Goal: Task Accomplishment & Management: Use online tool/utility

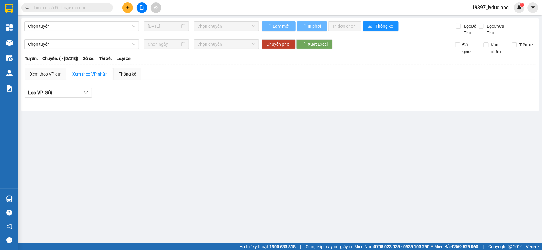
click at [12, 11] on img at bounding box center [9, 8] width 8 height 9
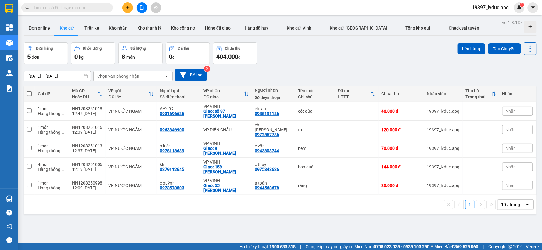
drag, startPoint x: 29, startPoint y: 95, endPoint x: 29, endPoint y: 85, distance: 10.1
click at [30, 95] on span at bounding box center [29, 93] width 5 height 5
click at [29, 91] on input "checkbox" at bounding box center [29, 91] width 0 height 0
checkbox input "true"
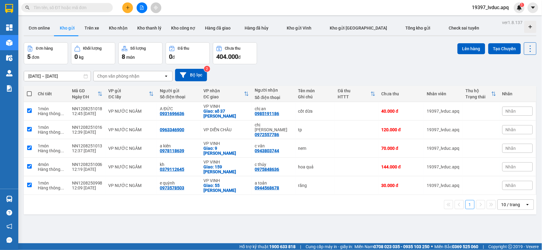
checkbox input "true"
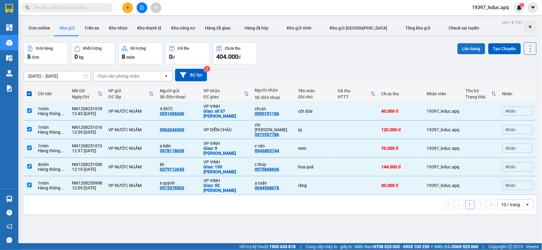
click at [468, 52] on button "Lên hàng" at bounding box center [471, 48] width 28 height 11
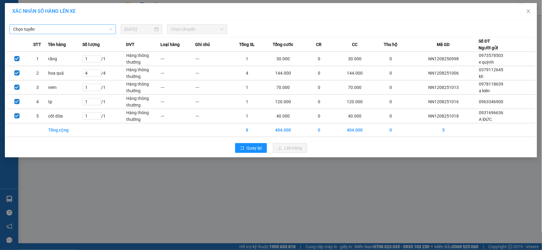
drag, startPoint x: 57, startPoint y: 31, endPoint x: 66, endPoint y: 29, distance: 10.0
click at [58, 33] on span "Chọn tuyến" at bounding box center [62, 29] width 99 height 9
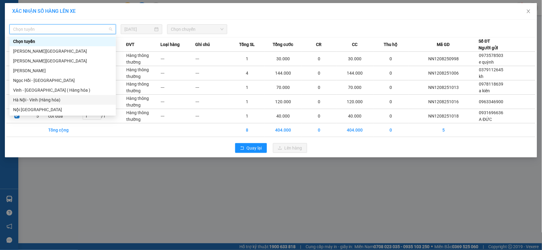
drag, startPoint x: 56, startPoint y: 102, endPoint x: 56, endPoint y: 98, distance: 4.6
click at [56, 105] on div "Chọn tuyến [GEOGRAPHIC_DATA] - [GEOGRAPHIC_DATA] [GEOGRAPHIC_DATA] - [GEOGRAPHI…" at bounding box center [62, 76] width 106 height 78
click at [39, 96] on div "Hà Nội - Vinh (Hàng hóa)" at bounding box center [62, 100] width 106 height 10
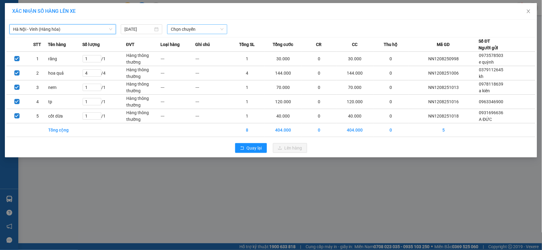
click at [198, 27] on span "Chọn chuyến" at bounding box center [197, 29] width 53 height 9
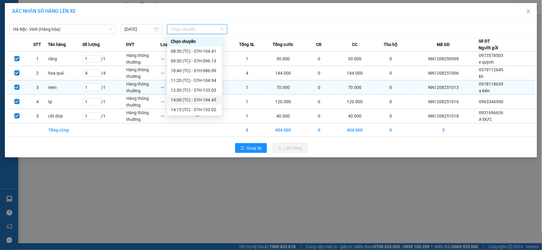
drag, startPoint x: 195, startPoint y: 101, endPoint x: 195, endPoint y: 95, distance: 5.8
click at [196, 101] on div "14:00 (TC) - 37H-104.45" at bounding box center [195, 100] width 48 height 7
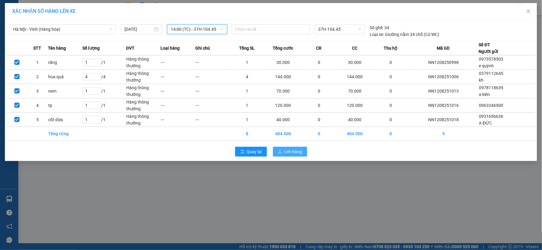
drag, startPoint x: 283, startPoint y: 155, endPoint x: 289, endPoint y: 142, distance: 13.8
click at [284, 154] on button "Lên hàng" at bounding box center [290, 152] width 34 height 10
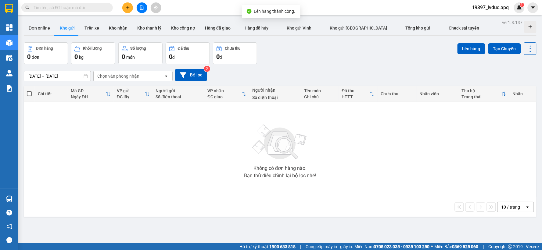
drag, startPoint x: 179, startPoint y: 143, endPoint x: 150, endPoint y: 139, distance: 29.6
click at [179, 144] on div "Không có đơn hàng nào. Bạn thử điều chỉnh lại bộ lọc nhé!" at bounding box center [280, 149] width 506 height 91
click at [142, 7] on icon "file-add" at bounding box center [142, 7] width 4 height 4
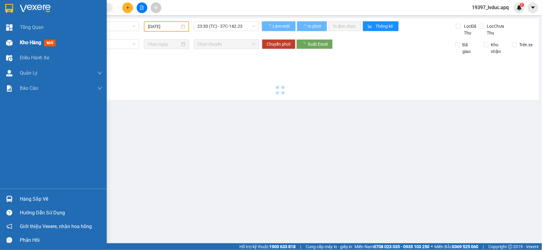
type input "[DATE]"
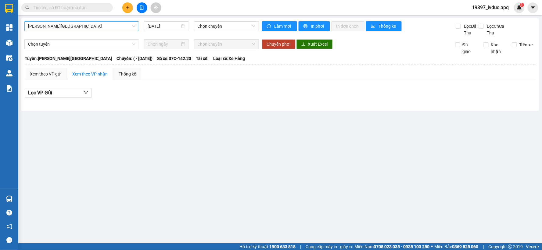
click at [90, 29] on span "[PERSON_NAME][GEOGRAPHIC_DATA]" at bounding box center [81, 26] width 107 height 9
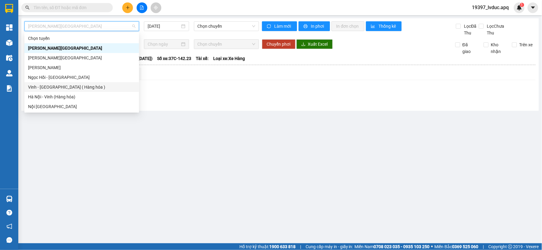
click at [53, 86] on div "Vinh - [GEOGRAPHIC_DATA] ( Hàng hóa )" at bounding box center [81, 87] width 107 height 7
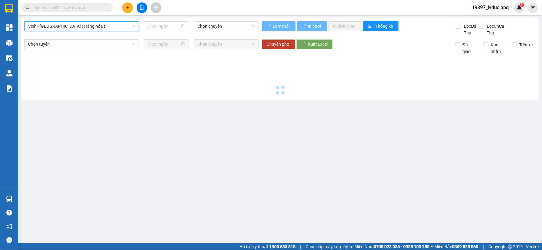
type input "[DATE]"
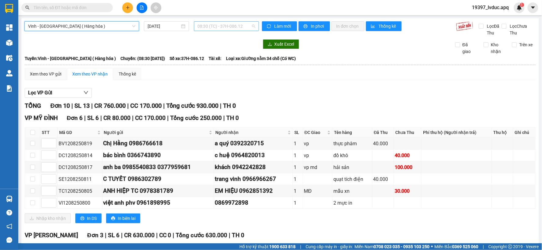
click at [217, 28] on span "08:30 (TC) - 37H-086.12" at bounding box center [227, 26] width 58 height 9
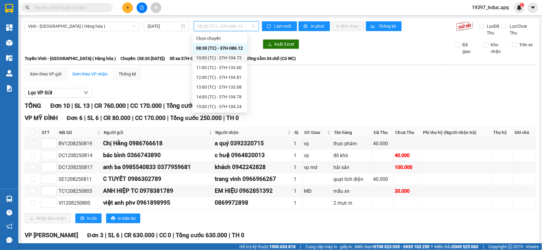
click at [237, 61] on div "10:00 (TC) - 37H-104.73" at bounding box center [220, 58] width 48 height 7
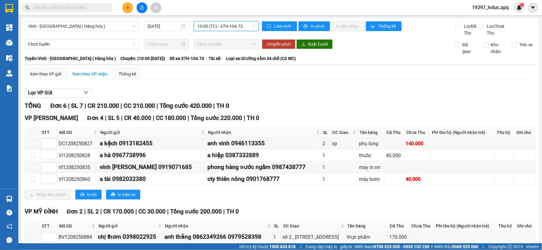
click at [243, 30] on span "10:00 (TC) - 37H-104.73" at bounding box center [227, 26] width 58 height 9
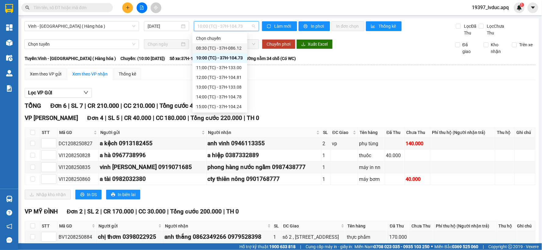
drag, startPoint x: 233, startPoint y: 44, endPoint x: 232, endPoint y: 54, distance: 9.8
click at [232, 47] on div "08:30 (TC) - 37H-086.12" at bounding box center [219, 48] width 55 height 10
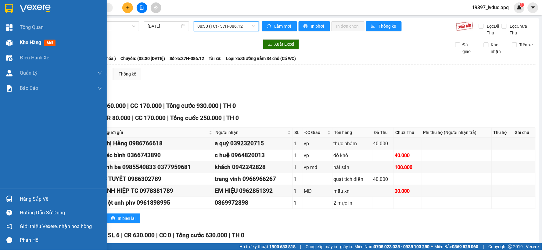
click at [11, 37] on div at bounding box center [9, 42] width 11 height 11
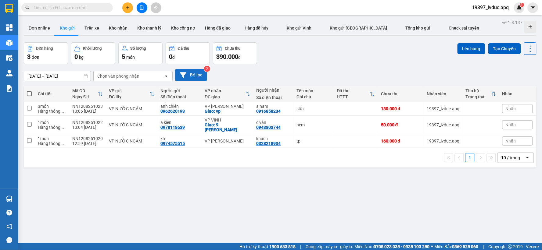
click at [196, 70] on button "Bộ lọc" at bounding box center [191, 75] width 32 height 12
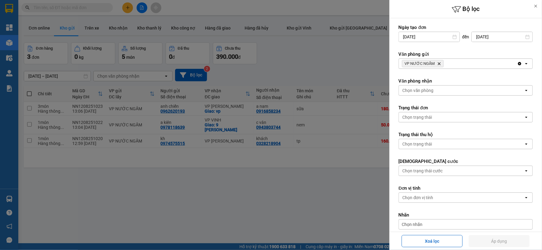
click at [440, 63] on icon "VP NƯỚC NGẦM, close by backspace" at bounding box center [439, 63] width 3 height 3
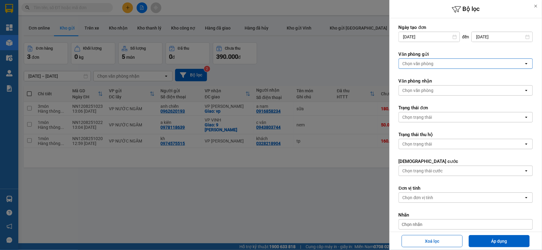
click at [440, 62] on div "Chọn văn phòng" at bounding box center [461, 64] width 125 height 10
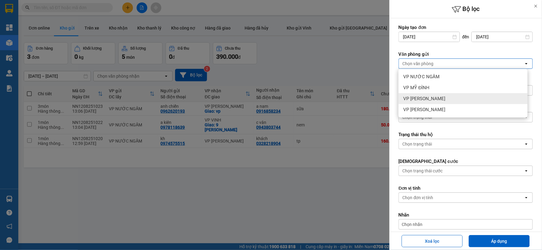
drag, startPoint x: 288, startPoint y: 56, endPoint x: 248, endPoint y: 37, distance: 44.5
click at [288, 55] on div at bounding box center [271, 125] width 542 height 250
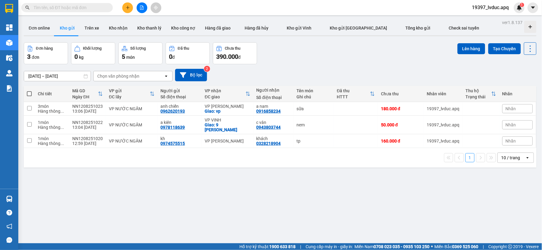
click at [143, 11] on button at bounding box center [142, 7] width 11 height 11
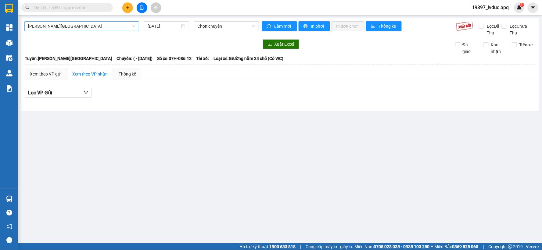
click at [85, 29] on span "[PERSON_NAME][GEOGRAPHIC_DATA]" at bounding box center [81, 26] width 107 height 9
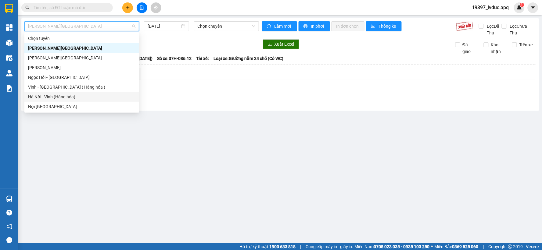
click at [62, 98] on div "Hà Nội - Vinh (Hàng hóa)" at bounding box center [81, 97] width 107 height 7
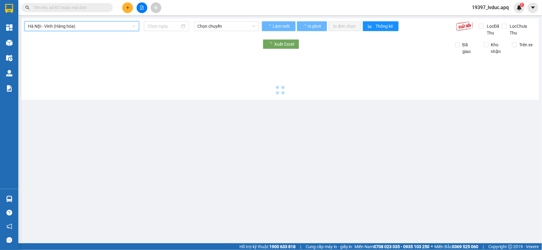
type input "[DATE]"
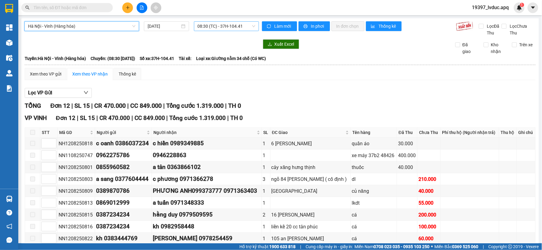
click at [219, 28] on span "08:30 (TC) - 37H-104.41" at bounding box center [227, 26] width 58 height 9
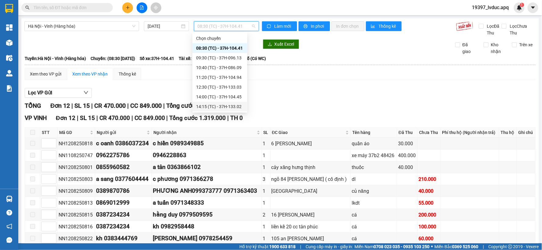
click at [226, 103] on div "14:15 (TC) - 37H-133.02" at bounding box center [220, 106] width 48 height 7
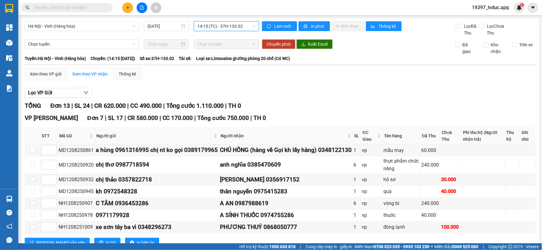
click at [217, 29] on span "14:15 (TC) - 37H-133.02" at bounding box center [227, 26] width 58 height 9
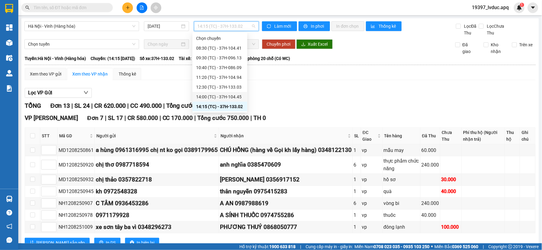
click at [217, 96] on div "14:00 (TC) - 37H-104.45" at bounding box center [220, 97] width 48 height 7
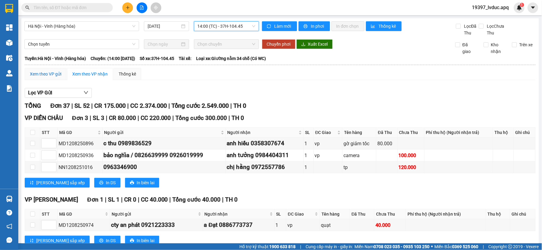
click at [42, 72] on div "Xem theo VP gửi" at bounding box center [45, 74] width 31 height 7
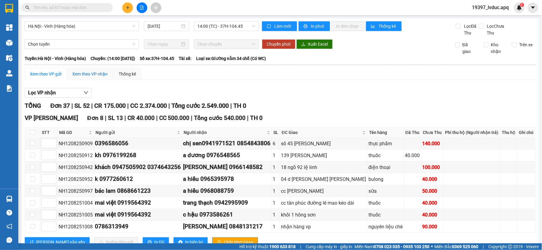
click at [88, 76] on div "Xem theo VP nhận" at bounding box center [89, 74] width 35 height 7
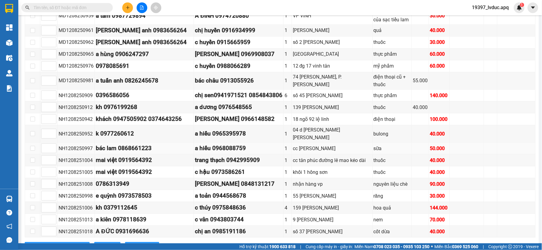
scroll to position [495, 0]
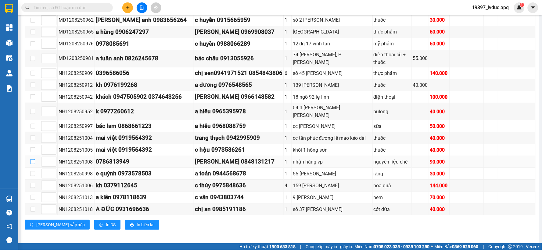
click at [31, 159] on input "checkbox" at bounding box center [32, 161] width 5 height 5
checkbox input "true"
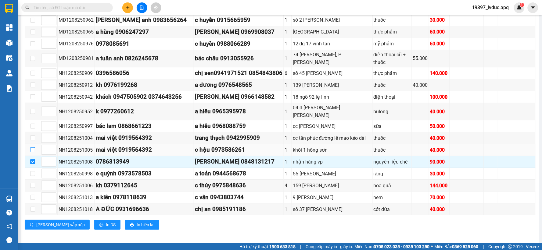
click at [31, 148] on input "checkbox" at bounding box center [32, 150] width 5 height 5
checkbox input "true"
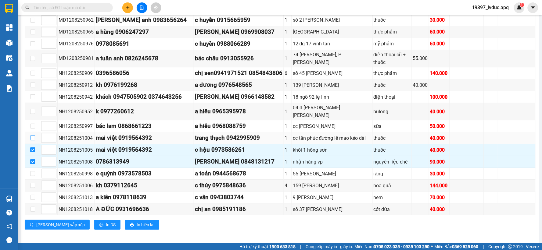
click at [33, 136] on input "checkbox" at bounding box center [32, 138] width 5 height 5
checkbox input "true"
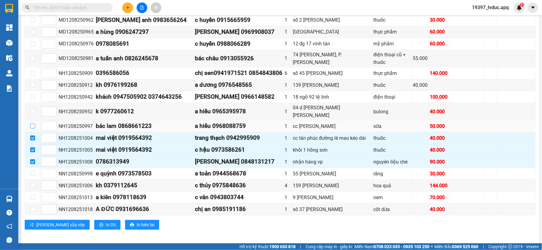
click at [31, 124] on input "checkbox" at bounding box center [32, 126] width 5 height 5
checkbox input "true"
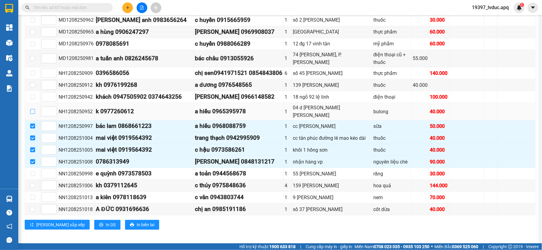
click at [31, 109] on input "checkbox" at bounding box center [32, 111] width 5 height 5
checkbox input "true"
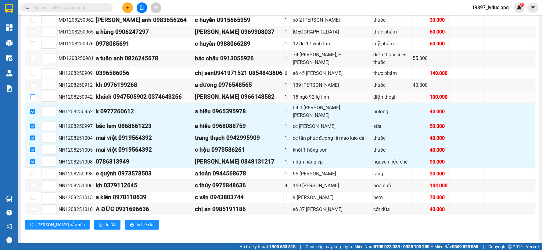
click at [32, 95] on label at bounding box center [32, 97] width 5 height 7
click at [32, 95] on input "checkbox" at bounding box center [32, 96] width 5 height 5
checkbox input "true"
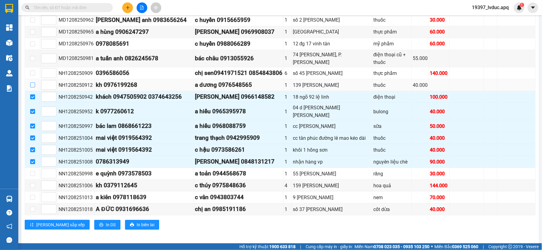
click at [33, 83] on input "checkbox" at bounding box center [32, 85] width 5 height 5
checkbox input "true"
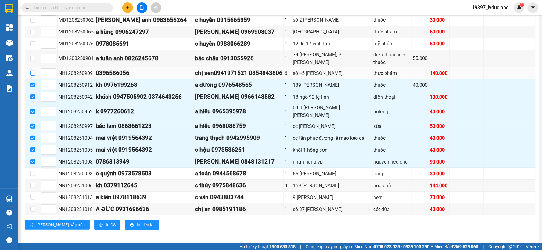
click at [32, 71] on input "checkbox" at bounding box center [32, 73] width 5 height 5
checkbox input "true"
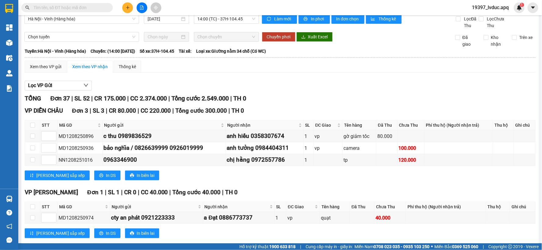
scroll to position [0, 0]
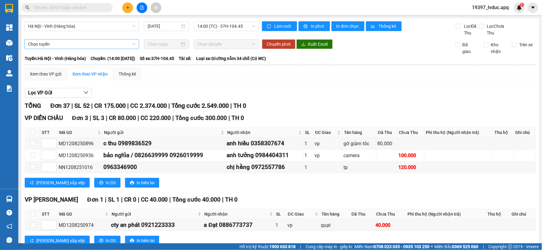
click at [81, 45] on span "Chọn tuyến" at bounding box center [81, 44] width 107 height 9
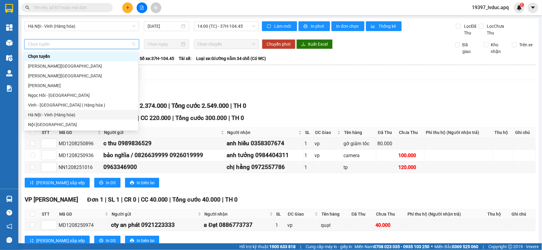
click at [62, 113] on div "Hà Nội - Vinh (Hàng hóa)" at bounding box center [81, 115] width 106 height 7
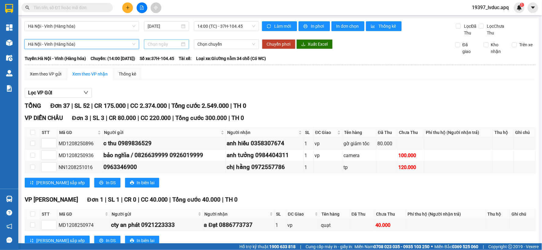
click at [163, 45] on input at bounding box center [164, 44] width 32 height 7
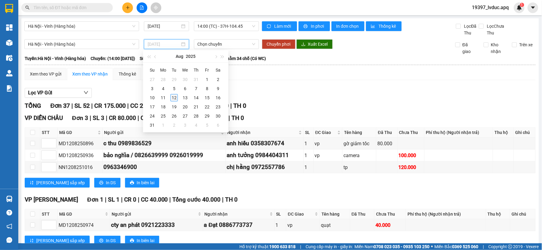
type input "[DATE]"
click at [174, 99] on div "12" at bounding box center [173, 97] width 7 height 7
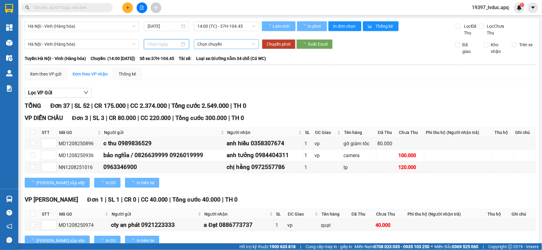
type input "[DATE]"
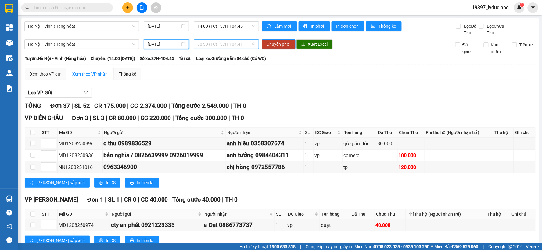
click at [224, 44] on span "08:30 (TC) - 37H-104.41" at bounding box center [227, 44] width 58 height 9
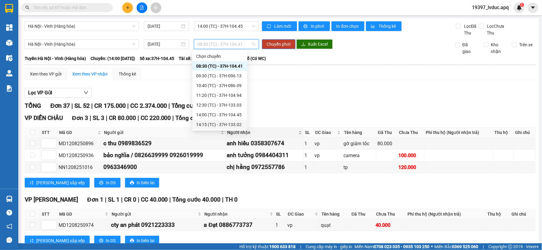
scroll to position [68, 0]
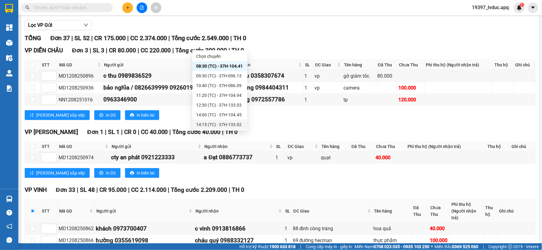
click at [235, 123] on div "14:15 (TC) - 37H-133.02" at bounding box center [220, 124] width 48 height 7
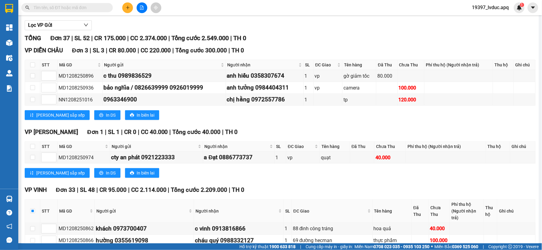
scroll to position [0, 0]
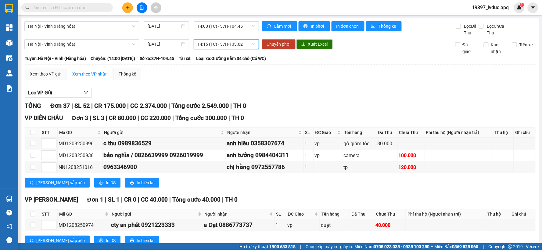
click at [278, 40] on button "Chuyển phơi" at bounding box center [279, 44] width 34 height 10
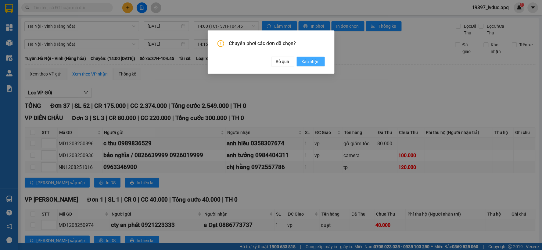
click at [316, 59] on span "Xác nhận" at bounding box center [310, 61] width 18 height 7
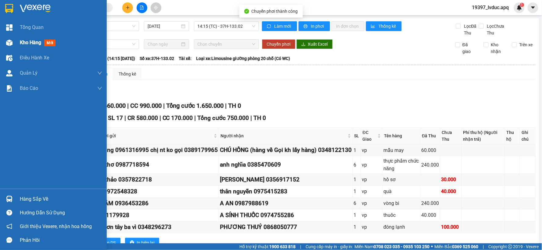
click at [16, 41] on div "Kho hàng mới" at bounding box center [53, 42] width 107 height 15
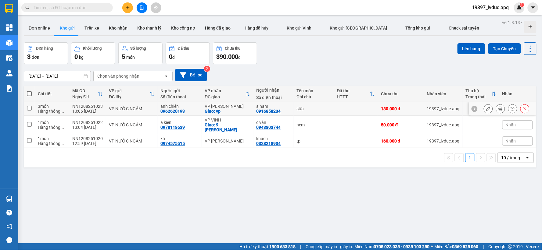
click at [177, 110] on div "0962620193" at bounding box center [173, 111] width 24 height 5
click at [177, 121] on div "a kiên" at bounding box center [180, 122] width 38 height 5
checkbox input "true"
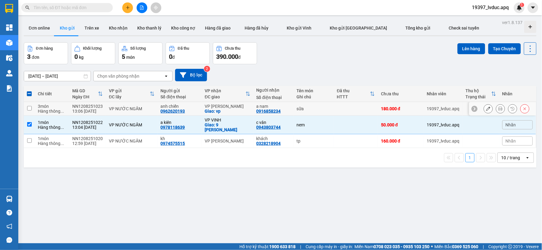
click at [151, 109] on div "VP NƯỚC NGẦM" at bounding box center [131, 108] width 45 height 5
checkbox input "true"
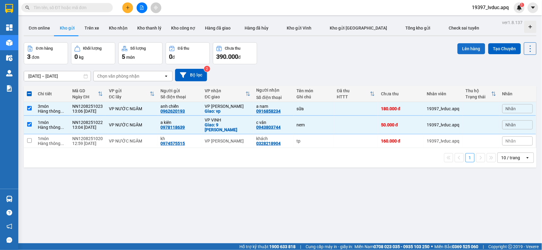
click at [471, 49] on button "Lên hàng" at bounding box center [471, 48] width 28 height 11
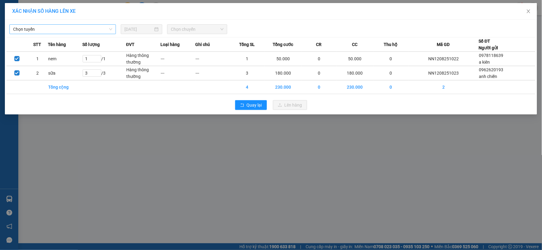
click at [83, 31] on span "Chọn tuyến" at bounding box center [62, 29] width 99 height 9
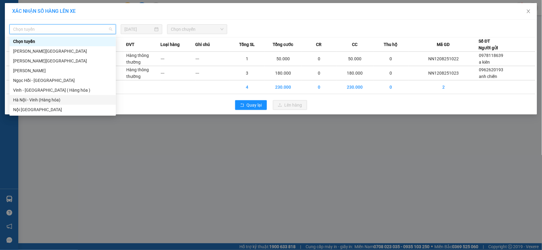
click at [61, 99] on div "Hà Nội - Vinh (Hàng hóa)" at bounding box center [62, 100] width 99 height 7
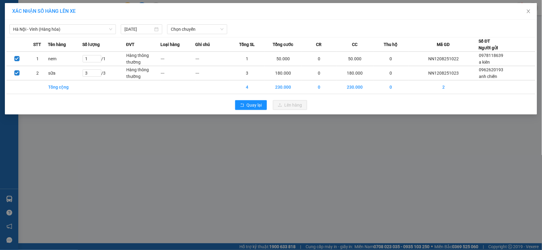
click at [158, 168] on div "XÁC NHẬN SỐ HÀNG LÊN XE [GEOGRAPHIC_DATA] - [GEOGRAPHIC_DATA] (Hàng hóa) [DATE]…" at bounding box center [271, 125] width 542 height 250
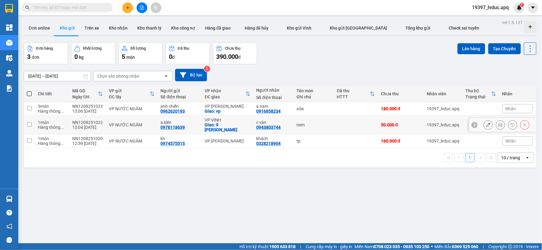
click at [235, 126] on div "Giao: 9 [PERSON_NAME]" at bounding box center [227, 128] width 45 height 10
checkbox input "true"
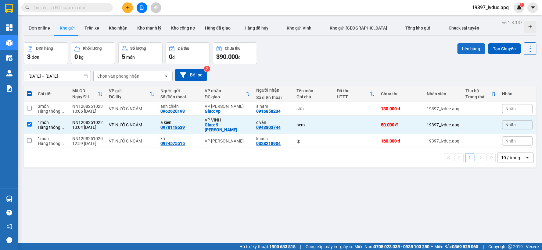
drag, startPoint x: 464, startPoint y: 47, endPoint x: 458, endPoint y: 48, distance: 5.9
click at [461, 48] on button "Lên hàng" at bounding box center [471, 48] width 28 height 11
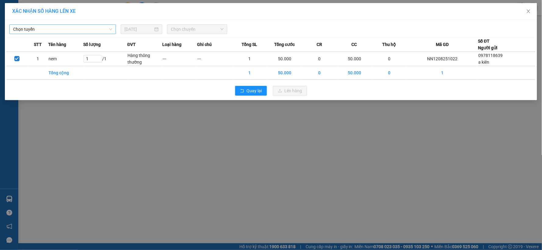
click at [67, 30] on span "Chọn tuyến" at bounding box center [62, 29] width 99 height 9
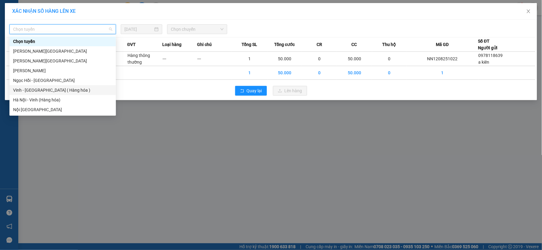
drag, startPoint x: 48, startPoint y: 94, endPoint x: 45, endPoint y: 95, distance: 3.3
click at [47, 94] on div "Vinh - [GEOGRAPHIC_DATA] ( Hàng hóa )" at bounding box center [62, 90] width 106 height 10
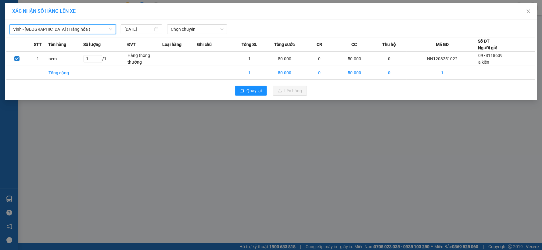
click at [79, 151] on div "XÁC NHẬN SỐ HÀNG LÊN XE Vinh - [GEOGRAPHIC_DATA] ( [GEOGRAPHIC_DATA] ) [GEOGRAP…" at bounding box center [271, 125] width 542 height 250
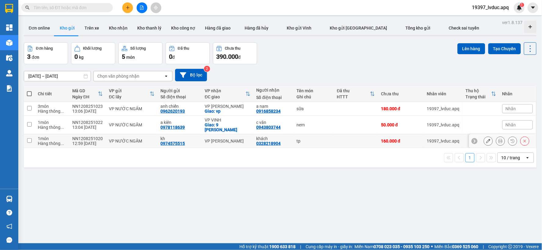
click at [165, 136] on div "kh" at bounding box center [180, 138] width 38 height 5
checkbox input "true"
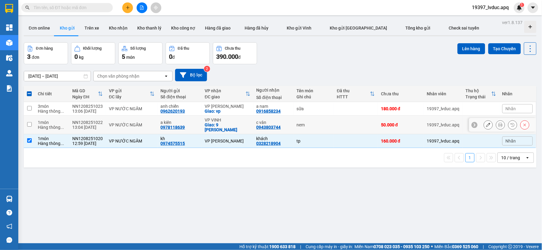
click at [169, 125] on div "0978118639" at bounding box center [173, 127] width 24 height 5
click at [115, 123] on div "VP NƯỚC NGẦM" at bounding box center [131, 125] width 45 height 5
checkbox input "true"
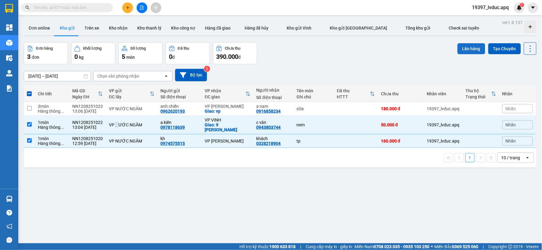
click at [464, 48] on button "Lên hàng" at bounding box center [471, 48] width 28 height 11
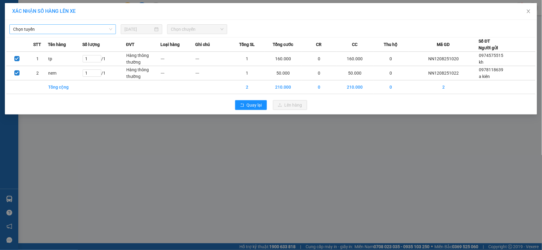
drag, startPoint x: 76, startPoint y: 28, endPoint x: 74, endPoint y: 32, distance: 3.9
click at [75, 28] on span "Chọn tuyến" at bounding box center [62, 29] width 99 height 9
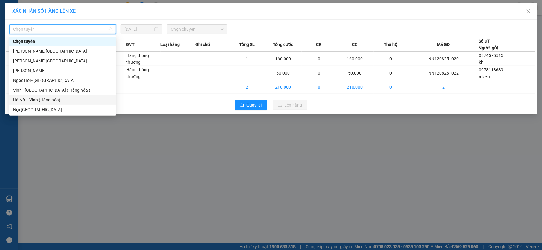
click at [49, 98] on div "Hà Nội - Vinh (Hàng hóa)" at bounding box center [62, 100] width 99 height 7
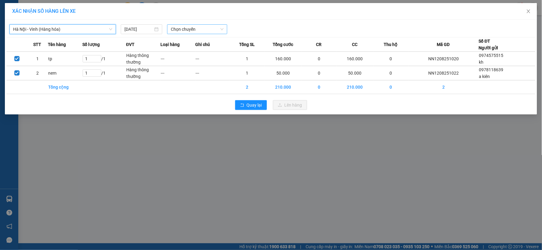
click at [187, 29] on span "Chọn chuyến" at bounding box center [197, 29] width 53 height 9
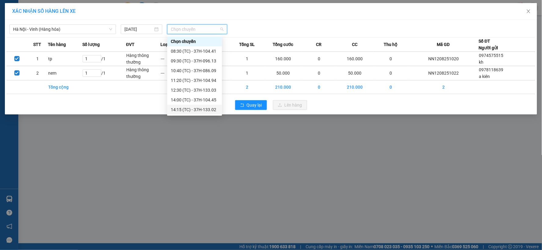
click at [204, 107] on div "14:15 (TC) - 37H-133.02" at bounding box center [195, 109] width 48 height 7
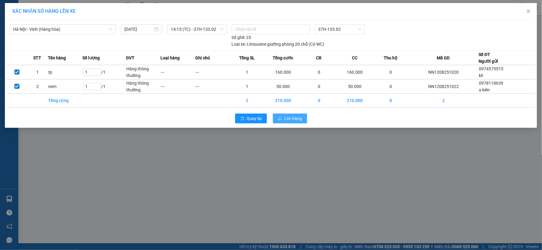
click at [278, 119] on icon "upload" at bounding box center [280, 118] width 4 height 3
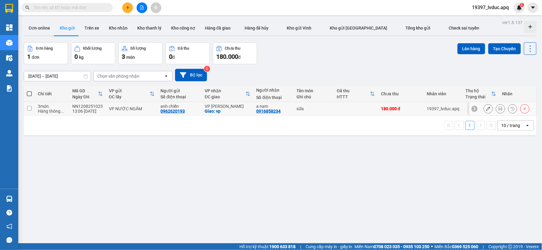
click at [129, 111] on div "VP NƯỚC NGẦM" at bounding box center [131, 108] width 45 height 5
checkbox input "true"
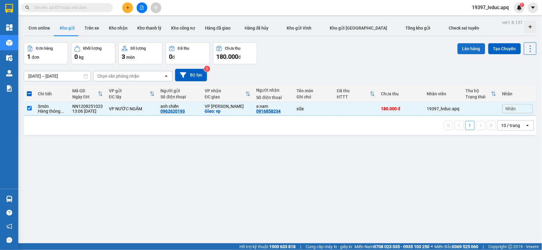
click at [468, 46] on button "Lên hàng" at bounding box center [471, 48] width 28 height 11
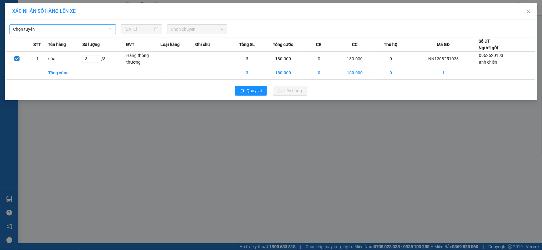
click at [69, 30] on span "Chọn tuyến" at bounding box center [62, 29] width 99 height 9
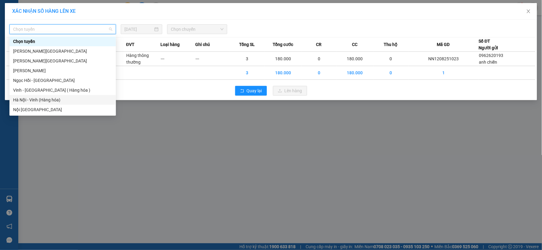
click at [54, 99] on div "Hà Nội - Vinh (Hàng hóa)" at bounding box center [62, 100] width 99 height 7
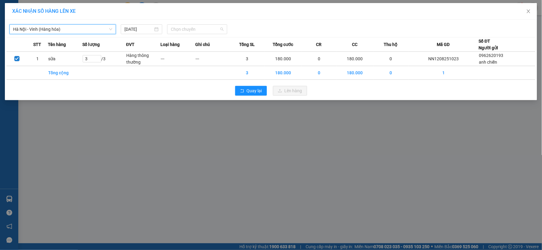
drag, startPoint x: 178, startPoint y: 29, endPoint x: 193, endPoint y: 64, distance: 38.5
click at [179, 30] on span "Chọn chuyến" at bounding box center [197, 29] width 53 height 9
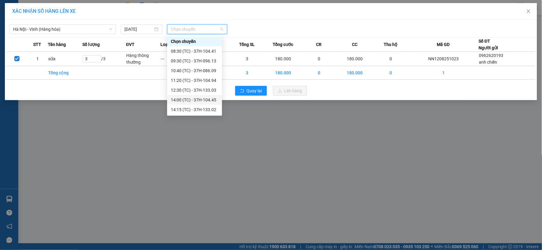
click at [205, 98] on div "14:00 (TC) - 37H-104.45" at bounding box center [195, 100] width 48 height 7
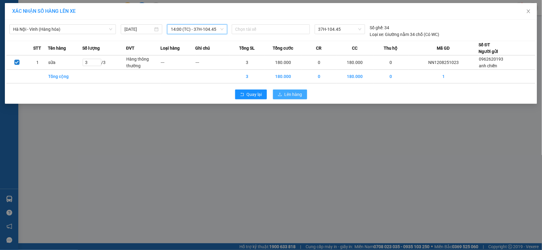
click at [292, 90] on button "Lên hàng" at bounding box center [290, 95] width 34 height 10
